Goal: Browse casually

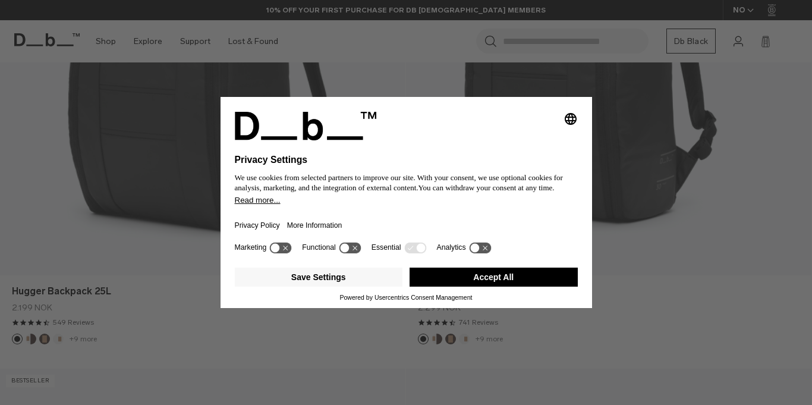
click at [464, 280] on button "Accept All" at bounding box center [494, 277] width 168 height 19
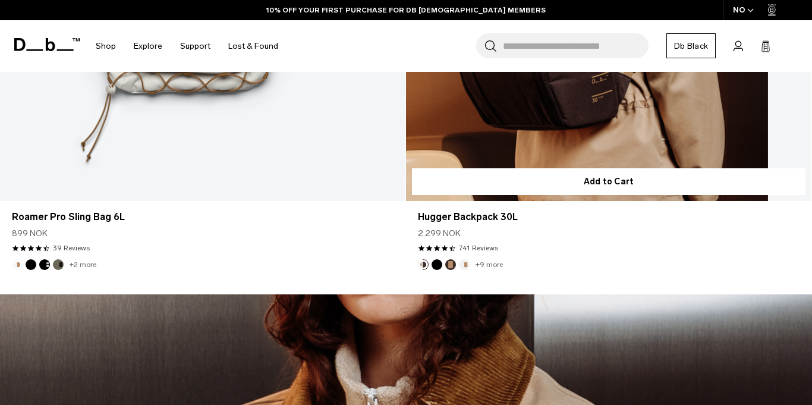
scroll to position [3779, 0]
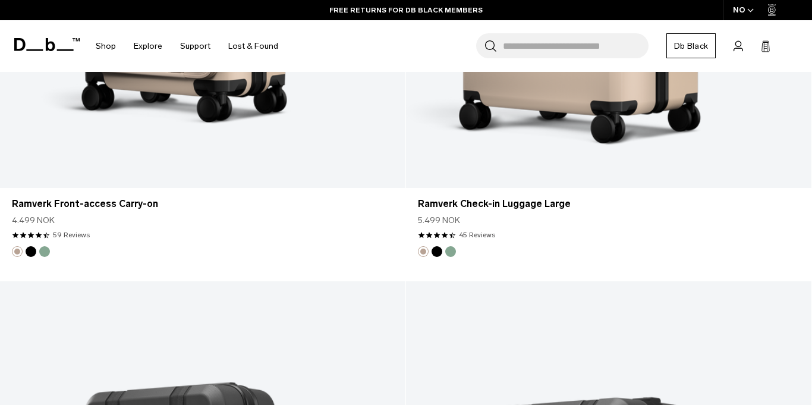
scroll to position [7081, 0]
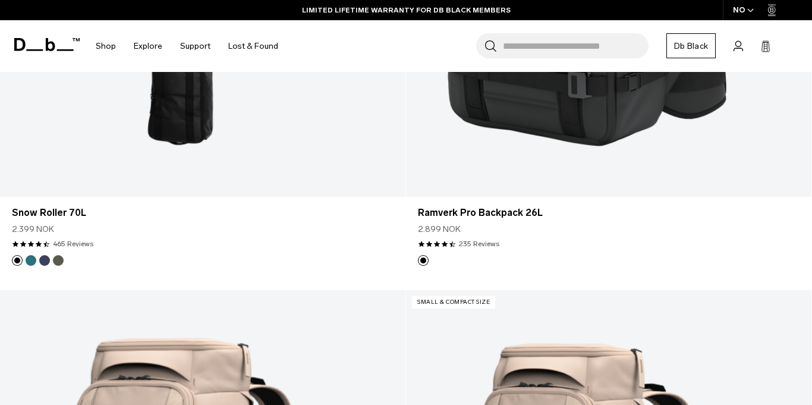
scroll to position [10190, 0]
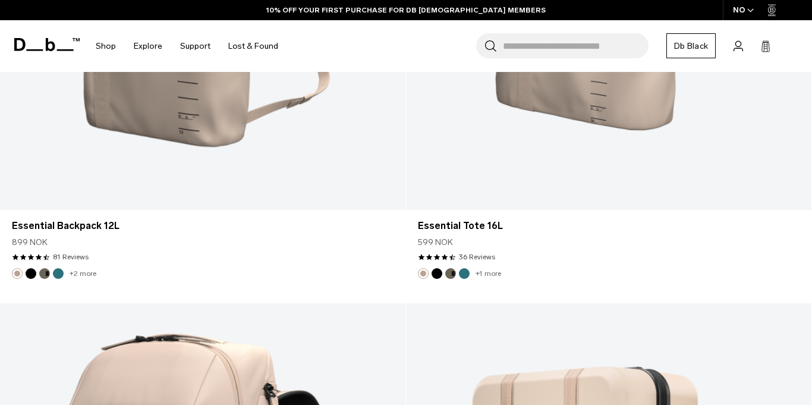
scroll to position [10967, 0]
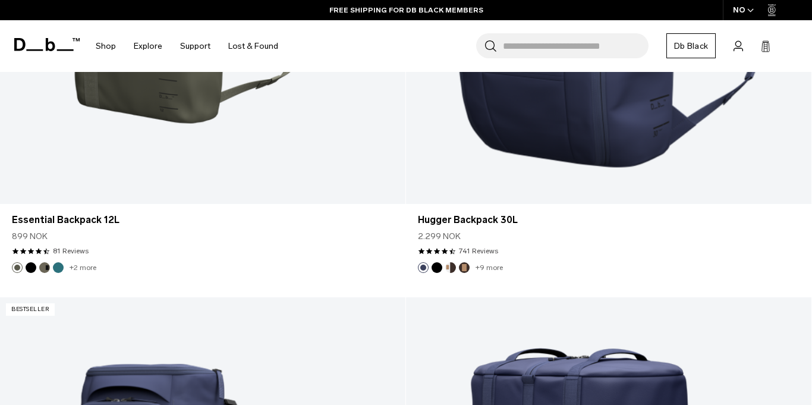
scroll to position [13580, 0]
